Goal: Communication & Community: Answer question/provide support

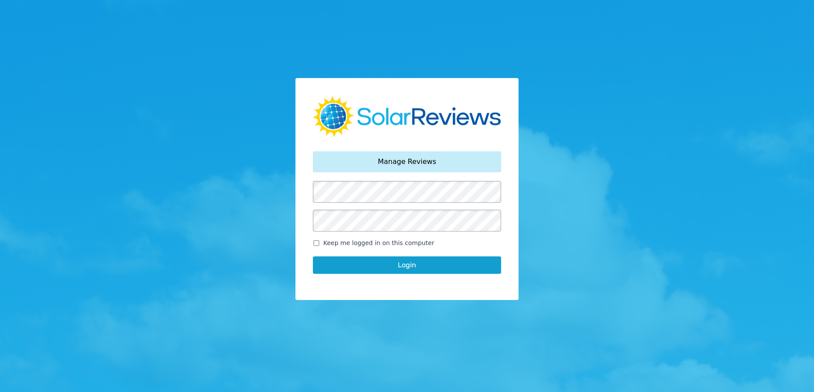
click at [403, 262] on button "Login" at bounding box center [407, 264] width 188 height 17
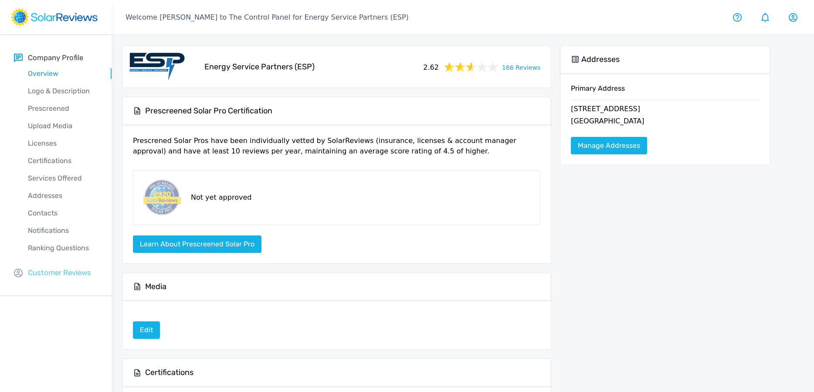
click at [53, 273] on p "Customer Reviews" at bounding box center [59, 272] width 63 height 11
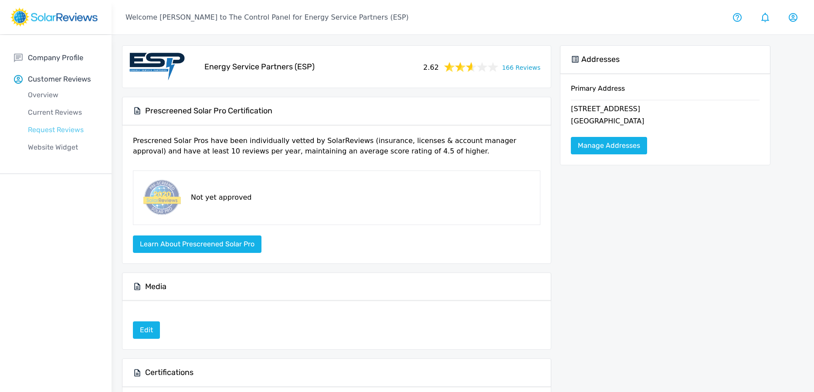
click at [61, 128] on p "Request Reviews" at bounding box center [63, 130] width 98 height 10
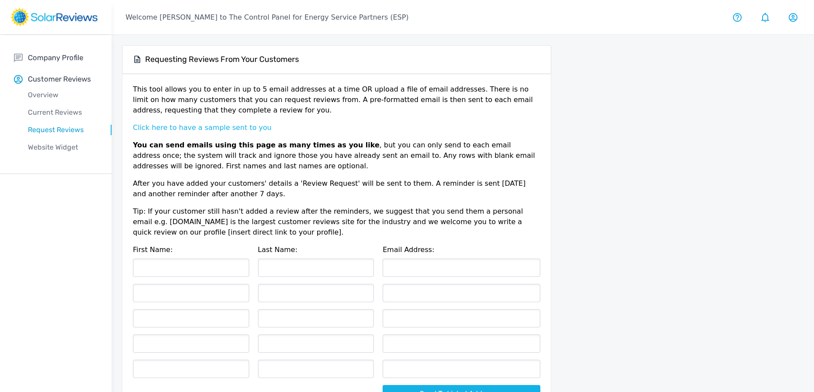
click at [221, 129] on button "Click here to have a sample sent to you" at bounding box center [202, 128] width 139 height 10
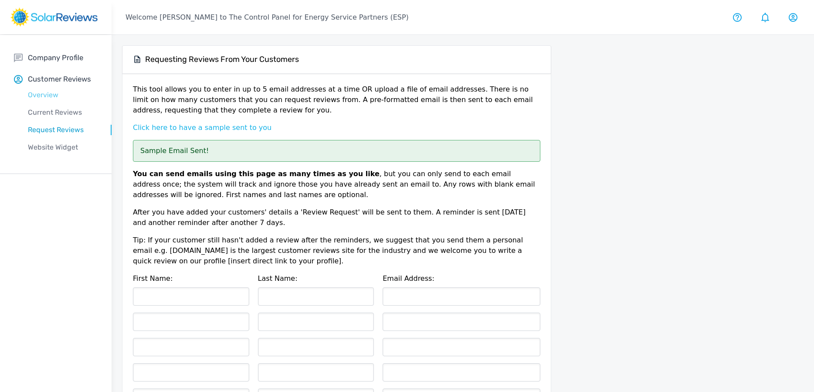
click at [40, 96] on p "Overview" at bounding box center [63, 95] width 98 height 10
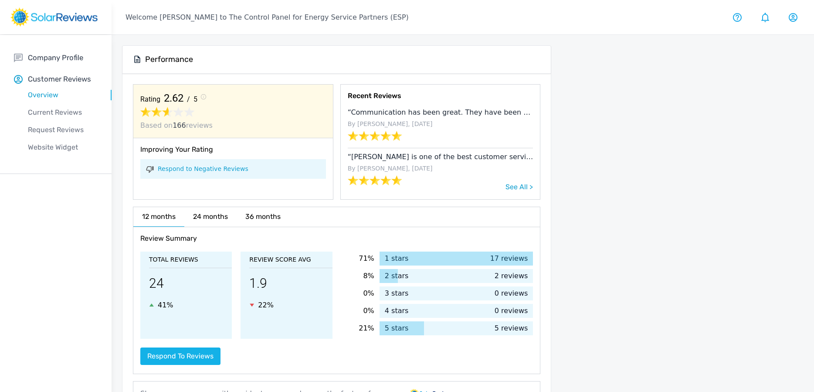
click at [48, 118] on div "Current Reviews" at bounding box center [63, 112] width 98 height 17
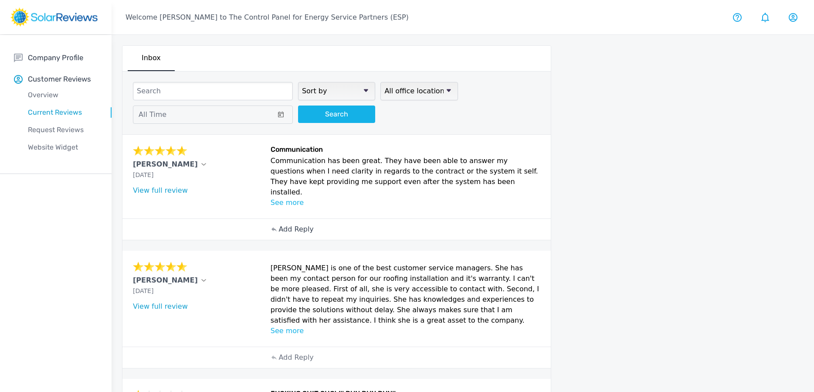
click at [290, 224] on p "Add Reply" at bounding box center [296, 229] width 35 height 10
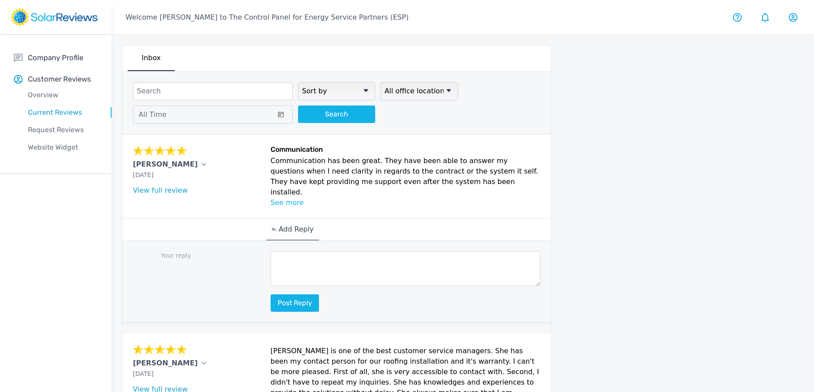
click at [313, 266] on textarea at bounding box center [406, 268] width 270 height 35
click at [364, 252] on textarea "Thank you so much [PERSON_NAME]! We appreciate your kind words." at bounding box center [406, 268] width 270 height 35
click at [460, 252] on textarea "Thank you so much [PERSON_NAME]! We appreciate your kind words." at bounding box center [406, 268] width 270 height 35
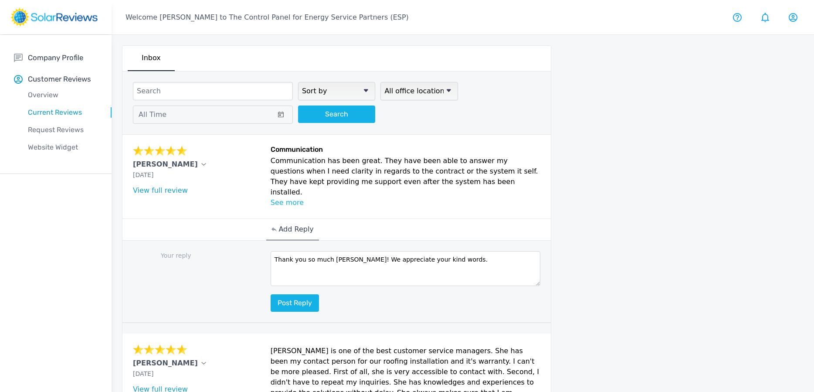
click at [460, 252] on textarea "Thank you so much [PERSON_NAME]! We appreciate your kind words." at bounding box center [406, 268] width 270 height 35
type textarea "Thank you so much [PERSON_NAME]! We appreciate your kind words and will always …"
click at [307, 294] on button "Post reply" at bounding box center [295, 302] width 48 height 17
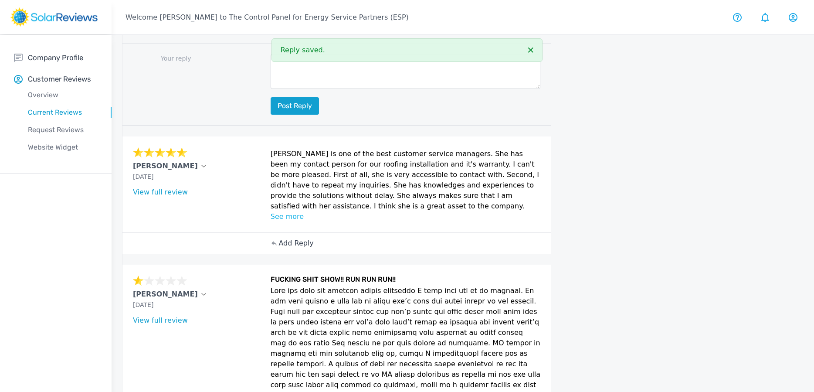
scroll to position [262, 0]
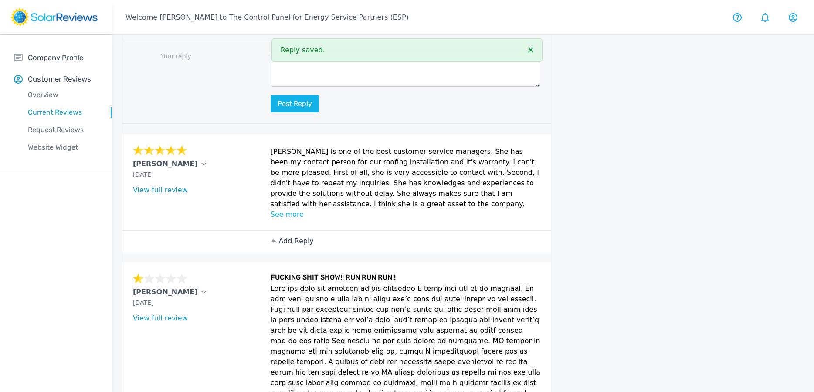
click at [295, 236] on p "Add Reply" at bounding box center [296, 241] width 35 height 10
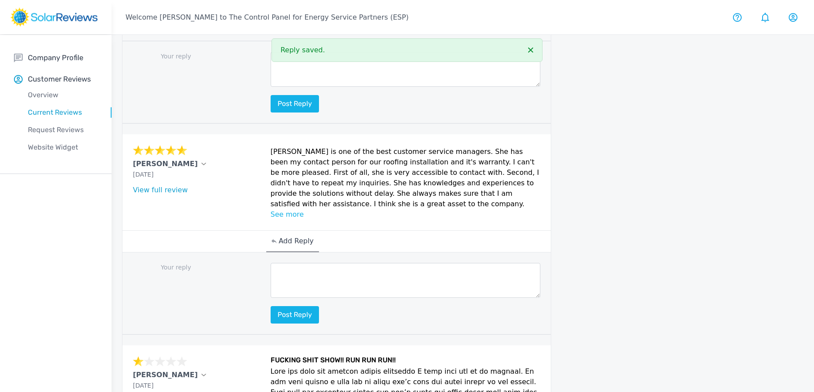
drag, startPoint x: 348, startPoint y: 259, endPoint x: 338, endPoint y: 271, distance: 14.8
click at [347, 263] on textarea at bounding box center [406, 280] width 270 height 35
click at [338, 271] on textarea at bounding box center [406, 280] width 270 height 35
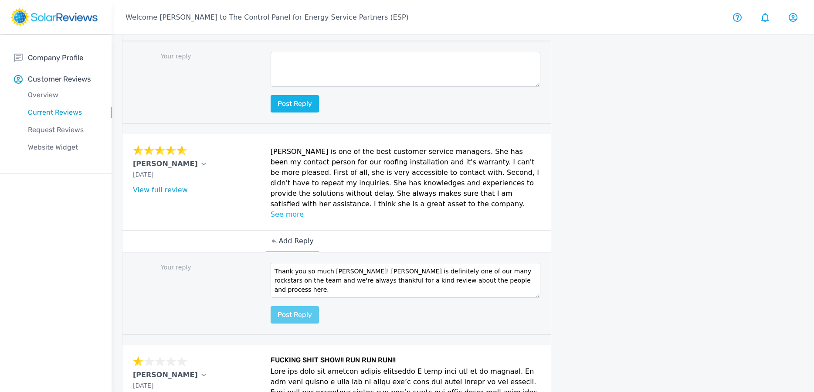
type textarea "Thank you so much [PERSON_NAME]! [PERSON_NAME] is definitely one of our many ro…"
click at [296, 306] on button "Post reply" at bounding box center [295, 314] width 48 height 17
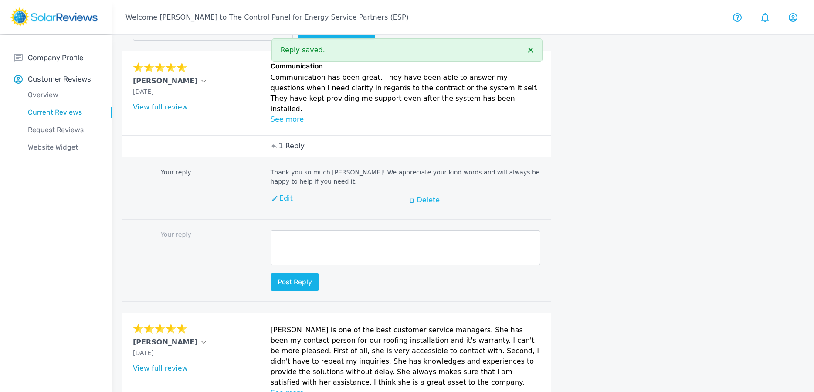
scroll to position [0, 0]
